Goal: Ask a question

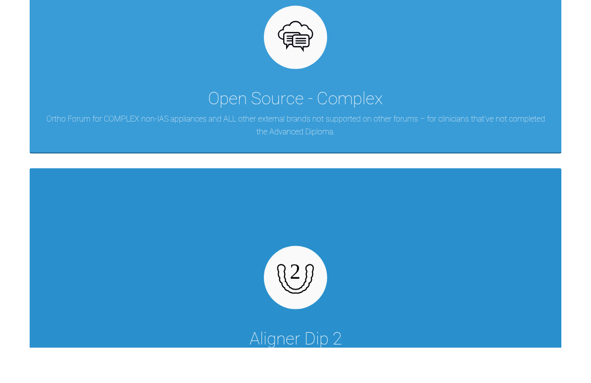
click at [331, 321] on div "Aligner Dip 2 Advanced Ortho Forum for Specialist support for Intake 2 of the A…" at bounding box center [296, 316] width 532 height 224
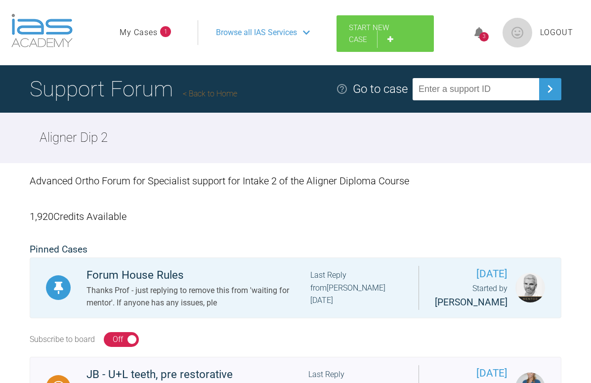
click at [383, 37] on link "Start New Case" at bounding box center [385, 33] width 97 height 37
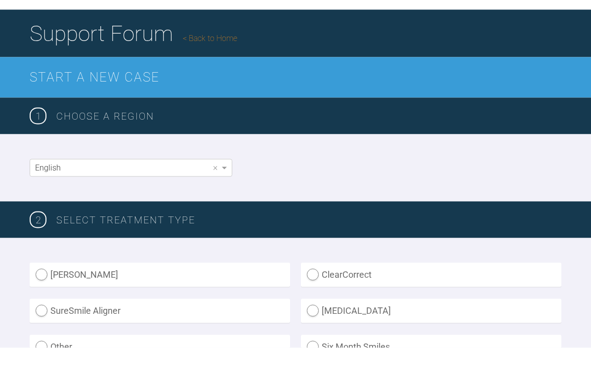
scroll to position [23, 0]
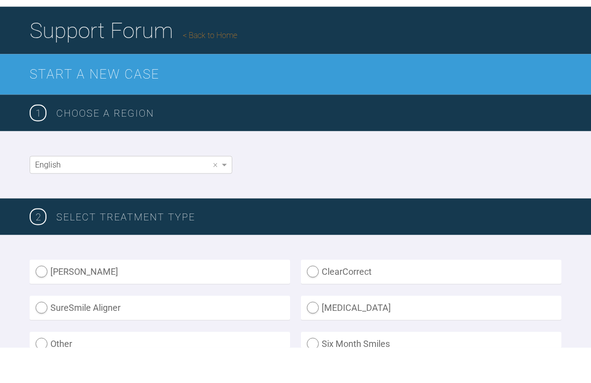
click at [313, 295] on label "ClearCorrect" at bounding box center [431, 307] width 260 height 24
radio input "true"
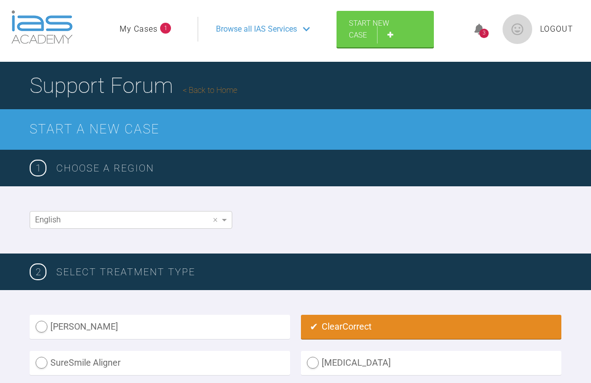
scroll to position [0, 0]
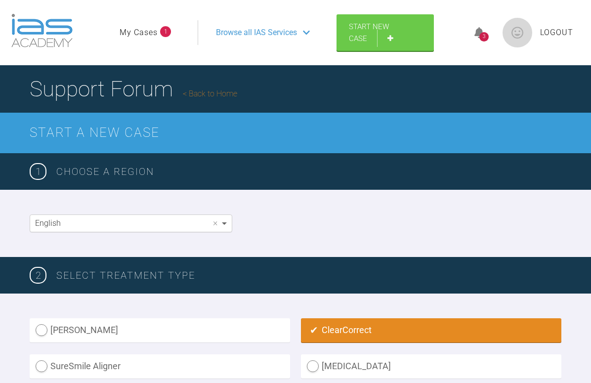
click at [229, 222] on span at bounding box center [225, 223] width 12 height 17
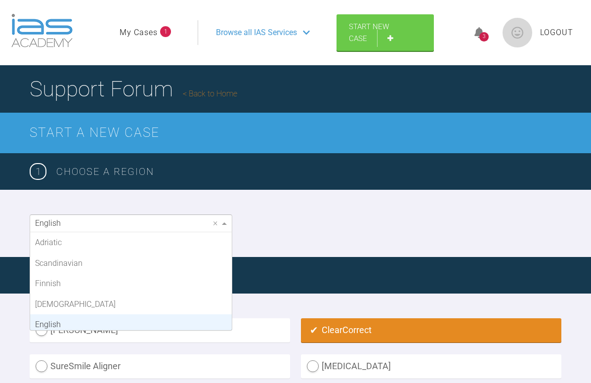
scroll to position [81, 0]
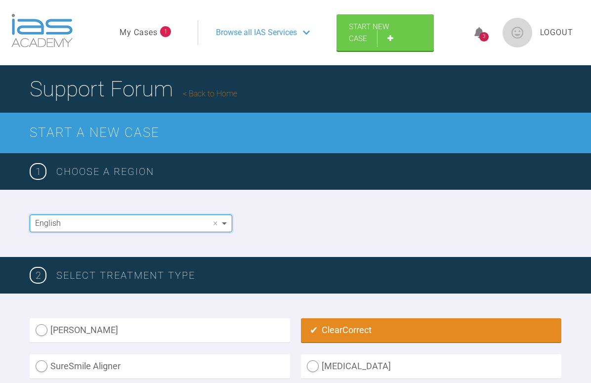
click at [229, 222] on span at bounding box center [225, 223] width 12 height 17
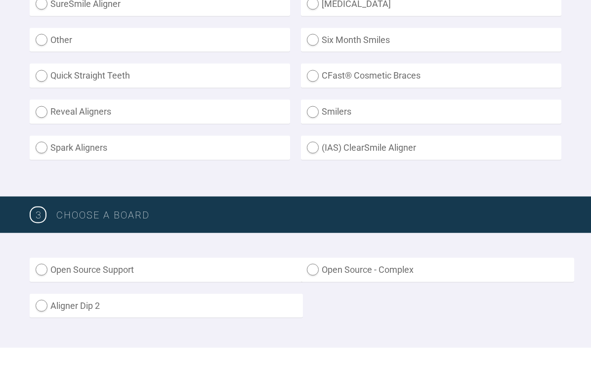
scroll to position [341, 0]
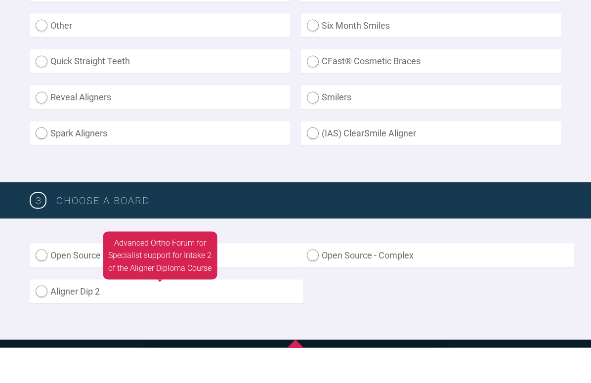
click at [41, 315] on label "Aligner Dip 2" at bounding box center [166, 327] width 273 height 24
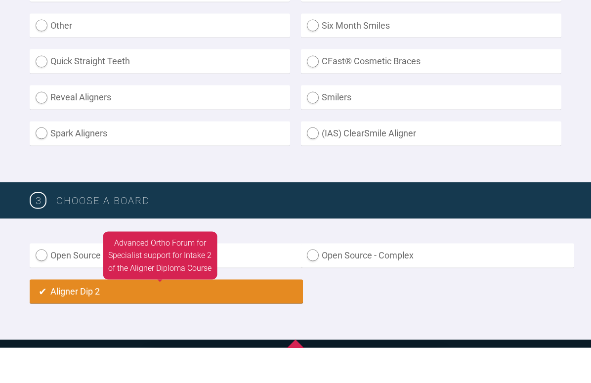
radio input "true"
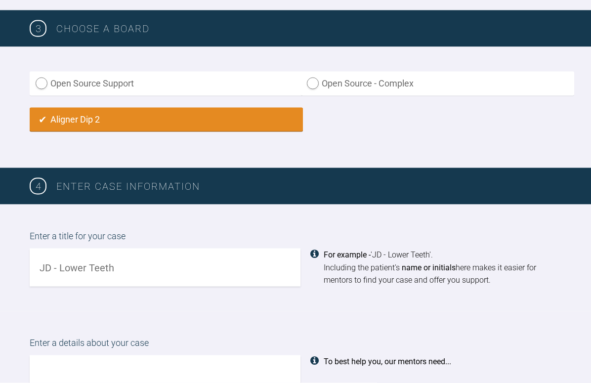
scroll to position [516, 0]
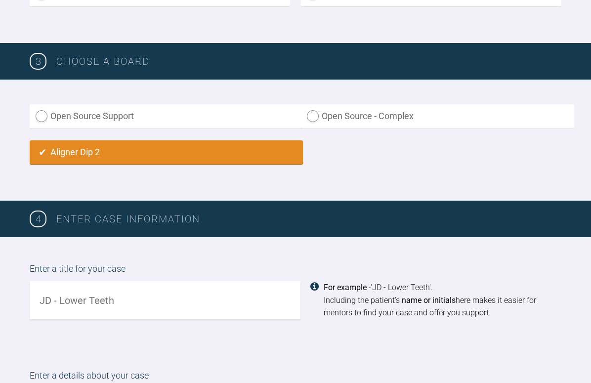
click at [189, 297] on input "text" at bounding box center [165, 300] width 271 height 38
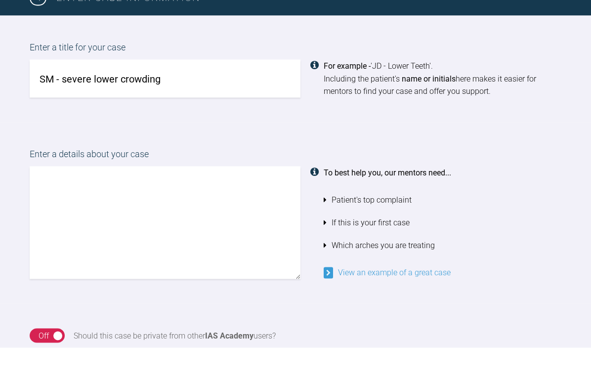
scroll to position [702, 0]
type input "SM - severe lower crowding"
click at [188, 202] on textarea at bounding box center [165, 258] width 271 height 113
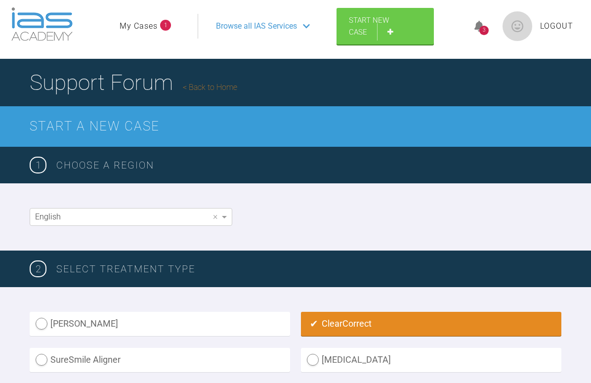
scroll to position [0, 0]
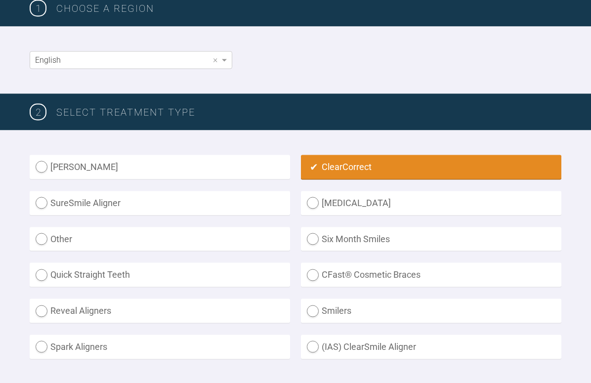
scroll to position [4, 0]
